Goal: Navigation & Orientation: Find specific page/section

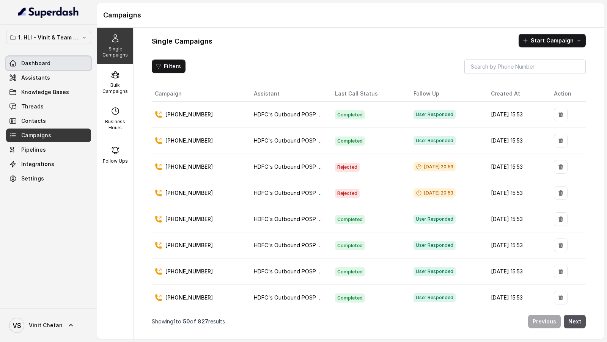
click at [59, 64] on link "Dashboard" at bounding box center [48, 64] width 85 height 14
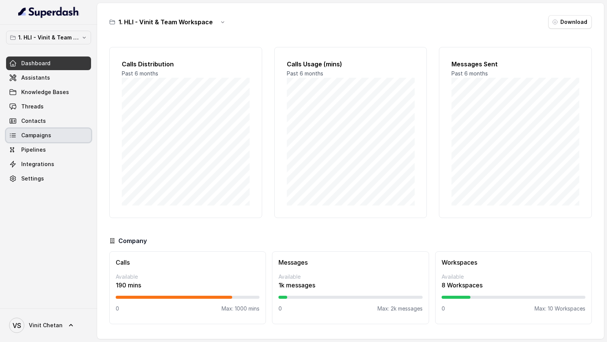
click at [46, 132] on span "Campaigns" at bounding box center [36, 136] width 30 height 8
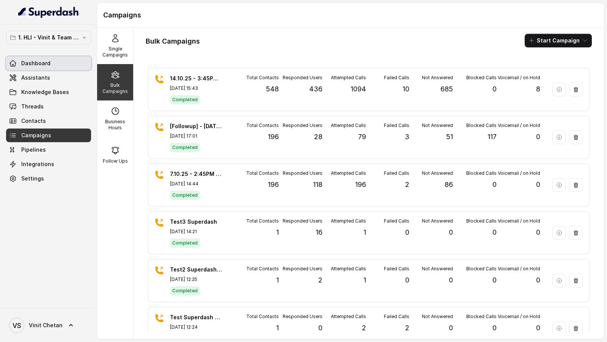
click at [42, 57] on link "Dashboard" at bounding box center [48, 64] width 85 height 14
